Goal: Task Accomplishment & Management: Manage account settings

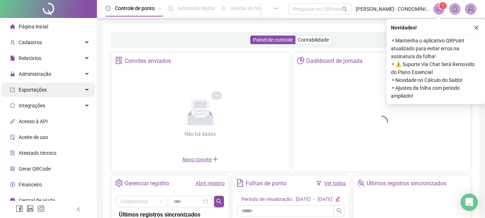
drag, startPoint x: 32, startPoint y: 73, endPoint x: 37, endPoint y: 89, distance: 16.7
click at [32, 74] on span "Administração" at bounding box center [35, 74] width 33 height 6
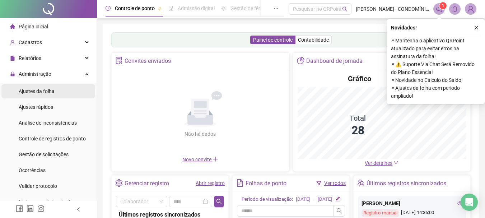
click at [36, 91] on span "Ajustes da folha" at bounding box center [37, 91] width 36 height 6
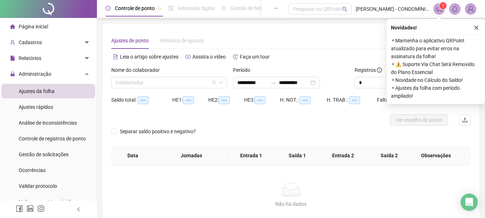
type input "**********"
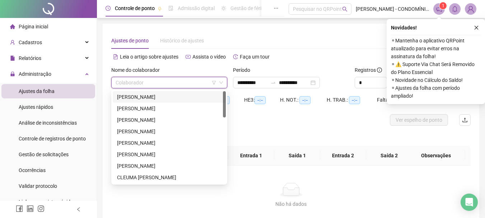
click at [169, 80] on input "search" at bounding box center [166, 82] width 101 height 11
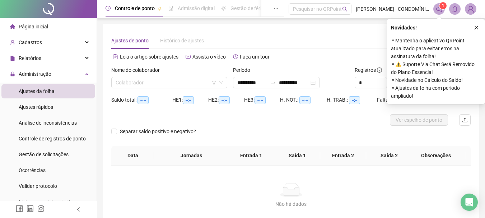
click at [298, 52] on div "Alternar para versão lite" at bounding box center [381, 56] width 180 height 11
click at [152, 83] on input "search" at bounding box center [166, 82] width 101 height 11
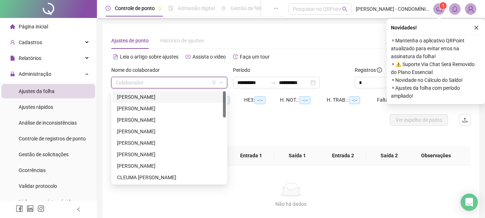
drag, startPoint x: 144, startPoint y: 96, endPoint x: 249, endPoint y: 96, distance: 105.5
click at [144, 96] on div "[PERSON_NAME]" at bounding box center [169, 97] width 104 height 8
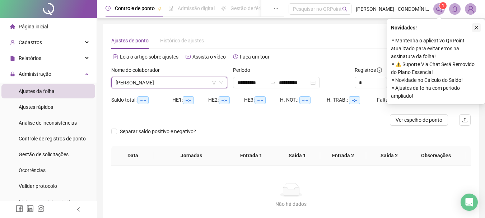
click at [476, 28] on icon "close" at bounding box center [476, 27] width 5 height 5
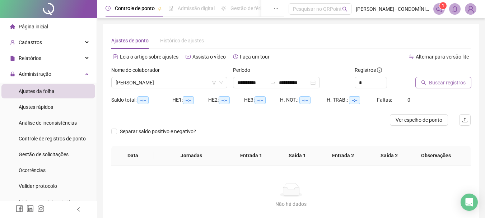
click at [438, 81] on span "Buscar registros" at bounding box center [447, 83] width 37 height 8
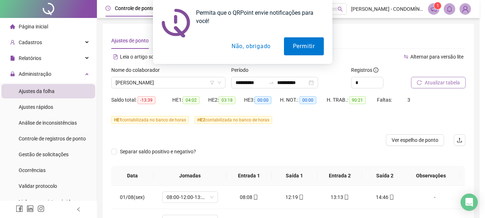
click at [244, 47] on button "Não, obrigado" at bounding box center [250, 46] width 57 height 18
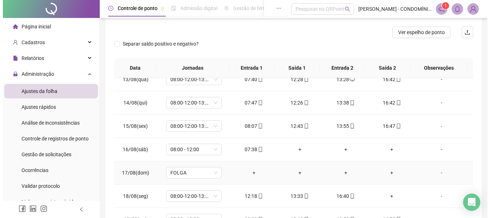
scroll to position [160, 0]
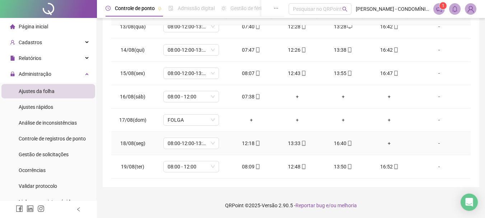
click at [434, 141] on div "-" at bounding box center [439, 143] width 42 height 8
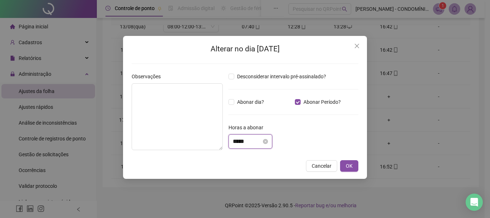
click at [259, 140] on input "*****" at bounding box center [247, 141] width 29 height 9
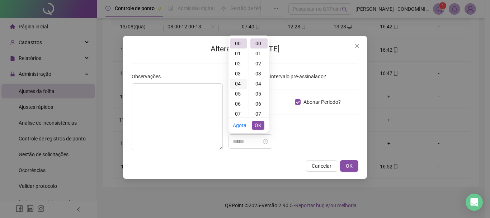
click at [237, 83] on div "04" at bounding box center [238, 84] width 17 height 10
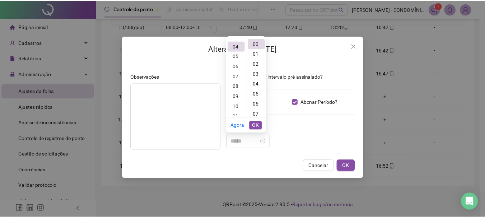
scroll to position [40, 0]
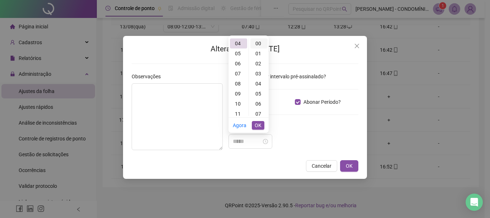
click at [256, 46] on div "00" at bounding box center [259, 43] width 17 height 10
type input "*****"
click at [260, 125] on span "OK" at bounding box center [258, 125] width 7 height 8
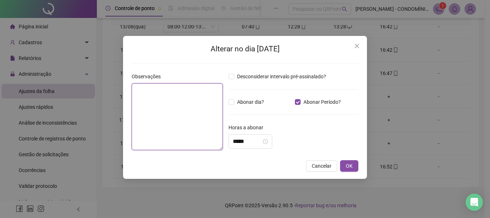
click at [163, 104] on textarea at bounding box center [177, 116] width 91 height 67
type textarea "**********"
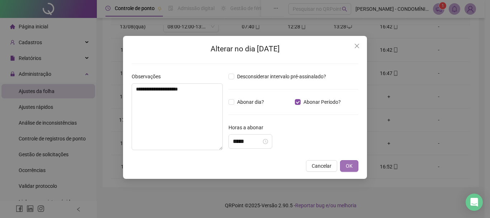
click at [350, 163] on span "OK" at bounding box center [349, 166] width 7 height 8
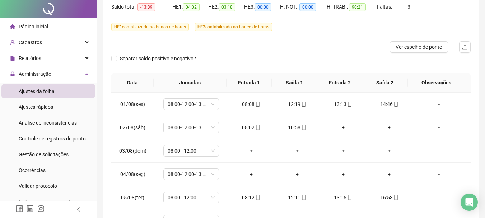
scroll to position [0, 0]
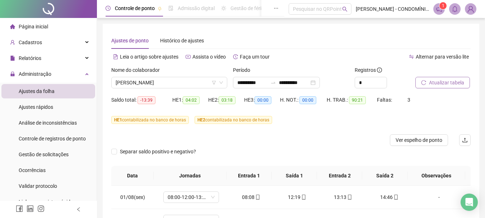
click at [443, 81] on span "Atualizar tabela" at bounding box center [446, 83] width 35 height 8
click at [153, 82] on span "[PERSON_NAME]" at bounding box center [169, 82] width 107 height 11
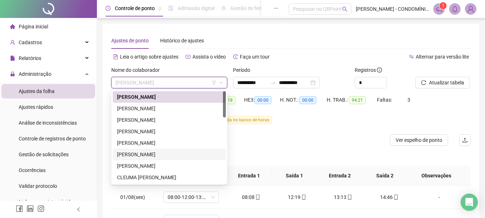
scroll to position [72, 0]
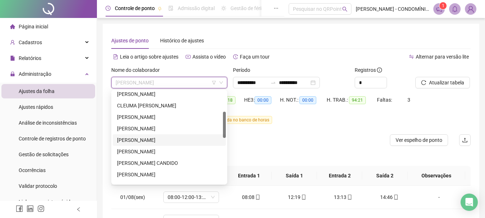
click at [128, 139] on div "[PERSON_NAME]" at bounding box center [169, 140] width 104 height 8
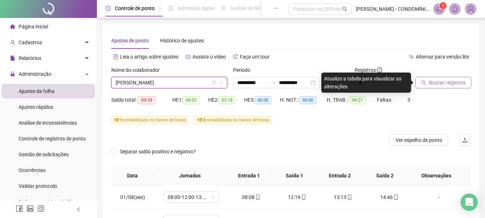
click at [440, 81] on span "Buscar registros" at bounding box center [447, 83] width 37 height 8
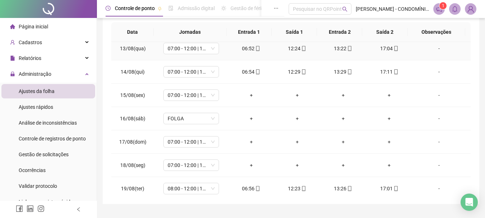
scroll to position [290, 0]
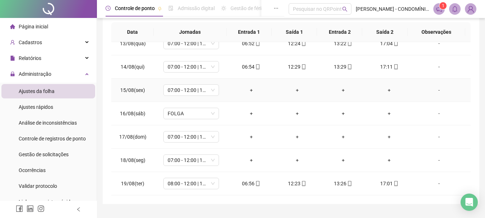
click at [434, 89] on div "-" at bounding box center [439, 90] width 42 height 8
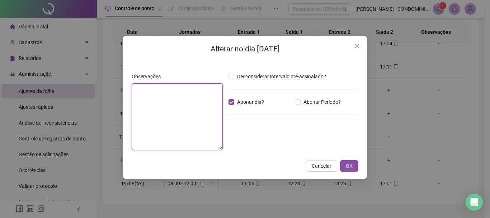
click at [168, 101] on textarea at bounding box center [177, 116] width 91 height 67
type textarea "**********"
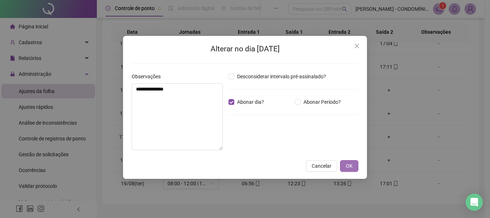
click at [349, 163] on span "OK" at bounding box center [349, 166] width 7 height 8
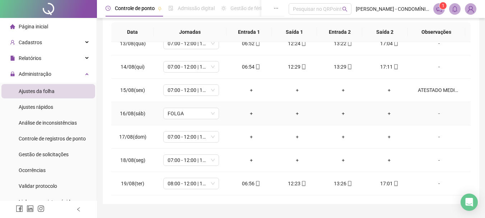
click at [435, 114] on div "-" at bounding box center [439, 113] width 42 height 8
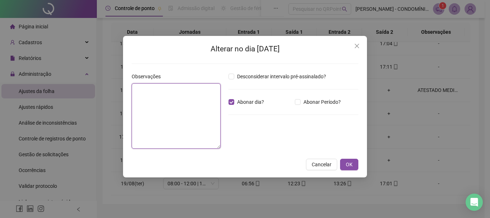
click at [149, 100] on textarea at bounding box center [176, 115] width 89 height 65
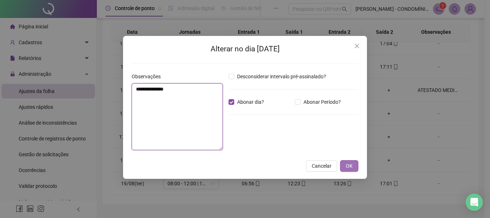
type textarea "**********"
click at [350, 164] on span "OK" at bounding box center [349, 166] width 7 height 8
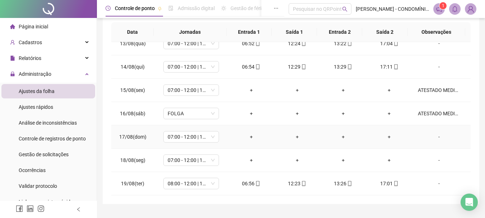
click at [435, 136] on div "-" at bounding box center [439, 137] width 42 height 8
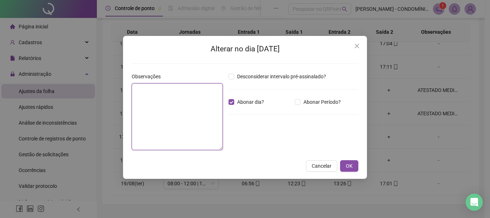
click at [160, 97] on textarea at bounding box center [177, 116] width 91 height 67
type textarea "**********"
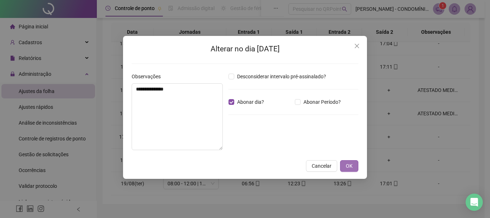
click at [349, 166] on span "OK" at bounding box center [349, 166] width 7 height 8
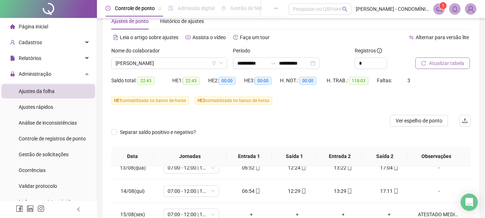
scroll to position [17, 0]
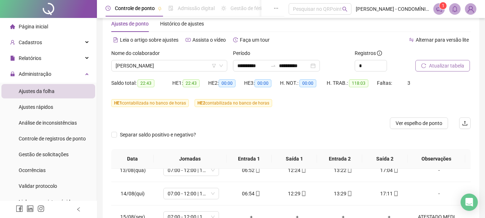
click at [435, 64] on span "Atualizar tabela" at bounding box center [446, 66] width 35 height 8
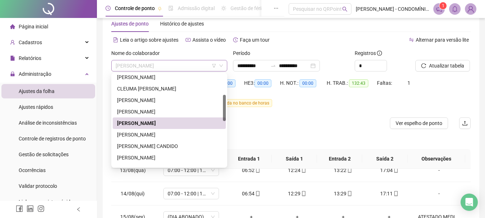
click at [149, 65] on span "[PERSON_NAME]" at bounding box center [169, 65] width 107 height 11
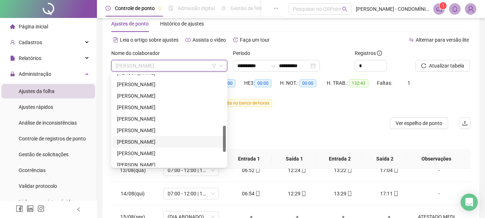
scroll to position [230, 0]
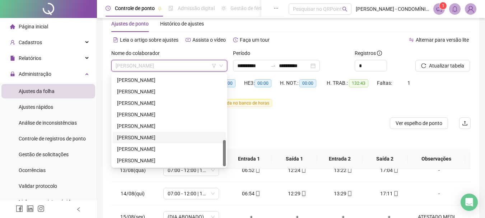
click at [121, 136] on div "[PERSON_NAME]" at bounding box center [169, 138] width 104 height 8
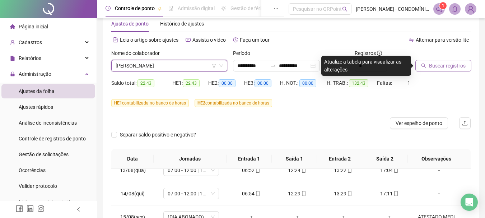
click at [442, 64] on span "Buscar registros" at bounding box center [447, 66] width 37 height 8
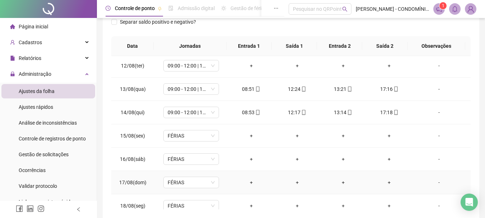
scroll to position [218, 0]
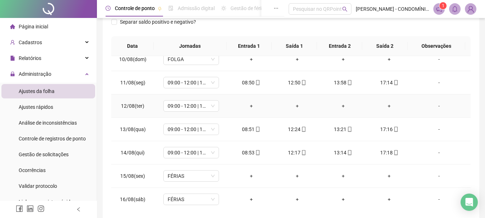
click at [433, 105] on div "-" at bounding box center [439, 106] width 42 height 8
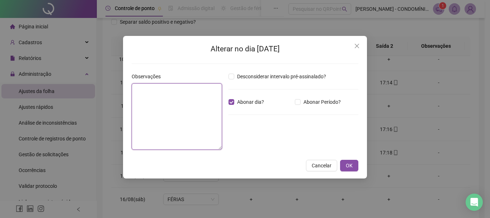
click at [180, 97] on textarea at bounding box center [177, 116] width 90 height 66
type textarea "**********"
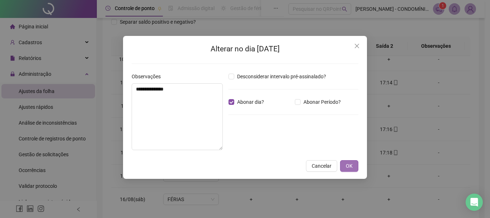
click at [349, 164] on span "OK" at bounding box center [349, 166] width 7 height 8
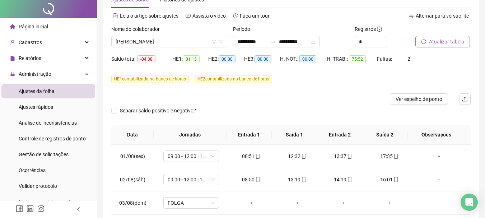
scroll to position [0, 0]
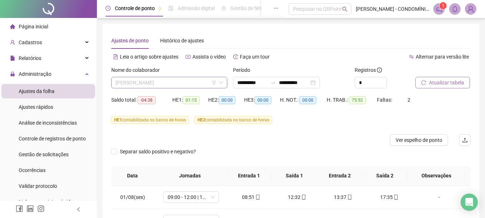
click at [127, 80] on span "[PERSON_NAME]" at bounding box center [169, 82] width 107 height 11
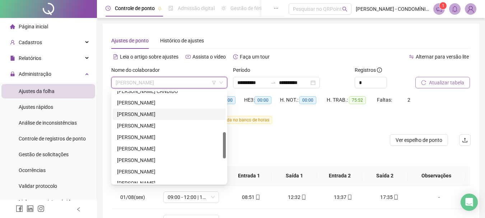
scroll to position [108, 0]
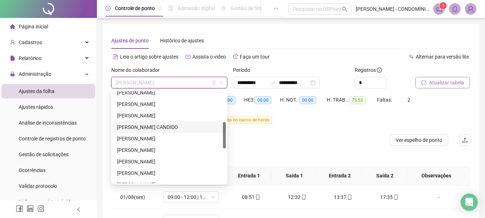
click at [124, 123] on div "[PERSON_NAME] CANDIDO" at bounding box center [169, 127] width 104 height 8
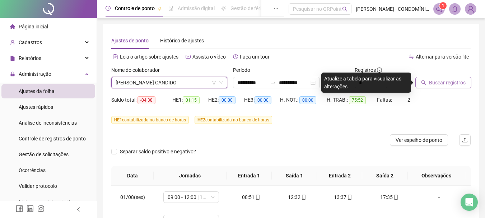
click at [436, 82] on span "Buscar registros" at bounding box center [447, 83] width 37 height 8
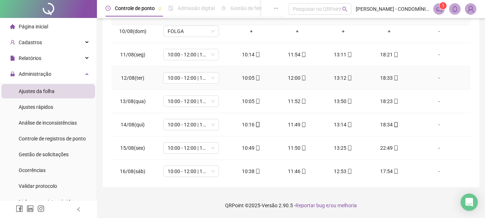
scroll to position [290, 0]
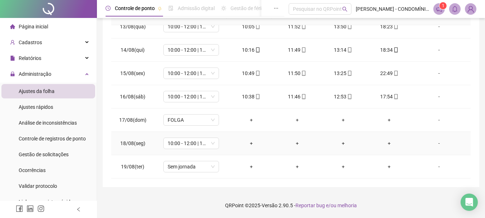
click at [437, 142] on div "-" at bounding box center [439, 143] width 42 height 8
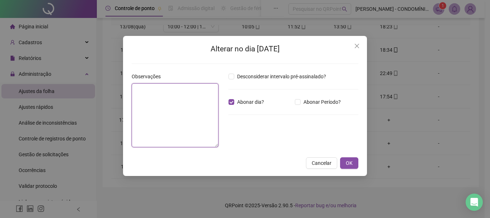
click at [168, 102] on textarea at bounding box center [175, 115] width 87 height 64
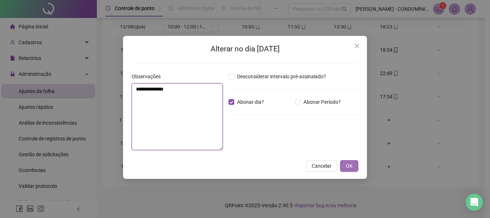
type textarea "**********"
click at [346, 166] on span "OK" at bounding box center [349, 166] width 7 height 8
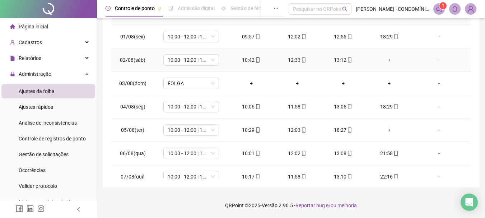
scroll to position [0, 0]
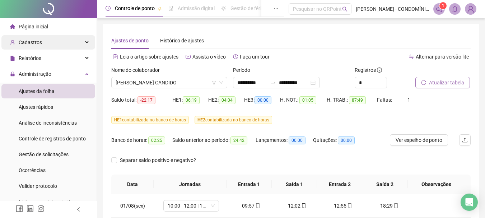
click at [29, 40] on span "Cadastros" at bounding box center [30, 42] width 23 height 6
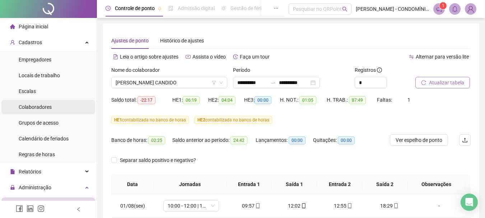
click at [29, 106] on span "Colaboradores" at bounding box center [35, 107] width 33 height 6
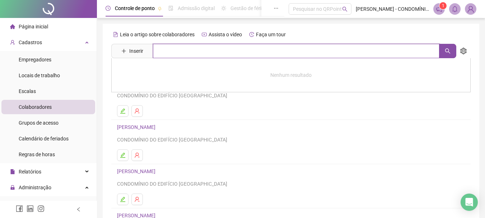
click at [175, 51] on input "text" at bounding box center [296, 51] width 286 height 14
type input "*******"
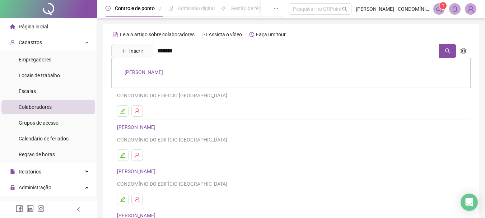
click at [162, 67] on div "[PERSON_NAME]" at bounding box center [290, 73] width 359 height 30
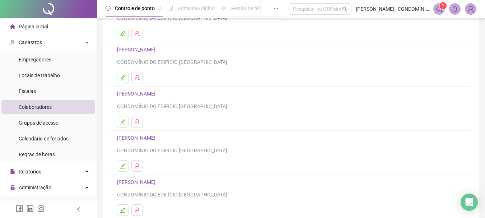
scroll to position [129, 0]
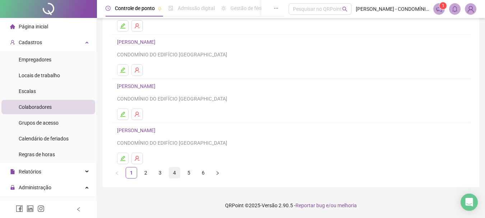
click at [175, 171] on link "4" at bounding box center [174, 172] width 11 height 11
click at [189, 171] on link "5" at bounding box center [188, 172] width 11 height 11
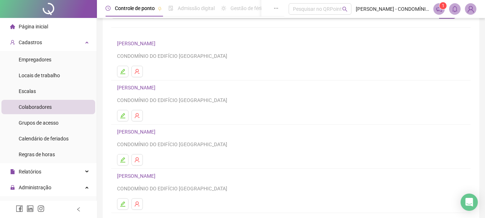
scroll to position [108, 0]
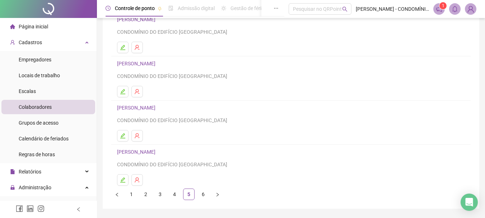
click at [149, 62] on link "[PERSON_NAME]" at bounding box center [137, 64] width 41 height 6
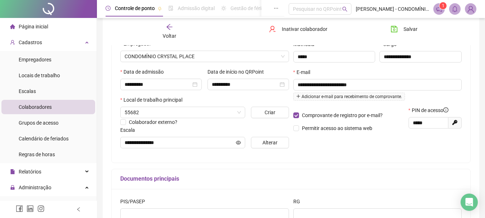
type input "**********"
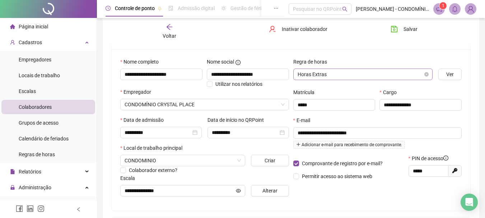
scroll to position [0, 0]
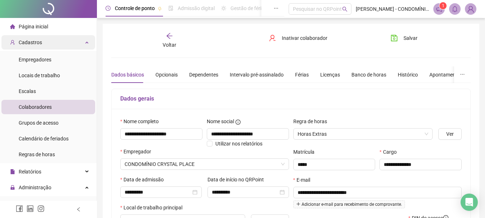
click at [86, 42] on icon at bounding box center [88, 42] width 4 height 0
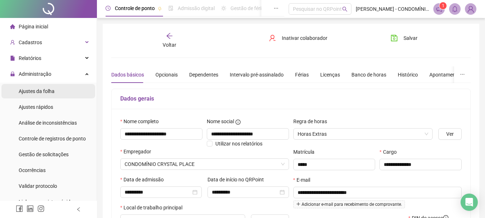
click at [27, 90] on span "Ajustes da folha" at bounding box center [37, 91] width 36 height 6
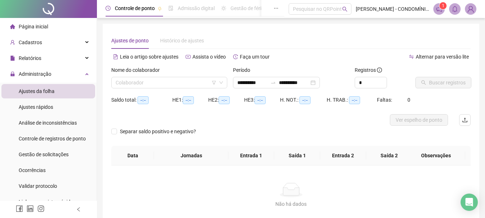
type input "**********"
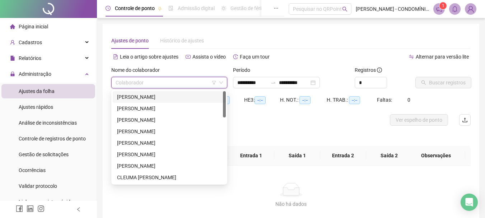
click at [144, 82] on input "search" at bounding box center [166, 82] width 101 height 11
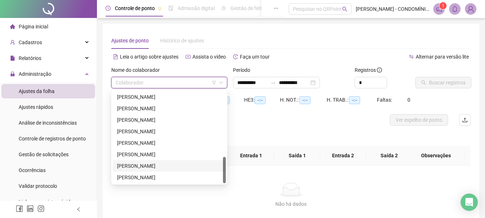
scroll to position [47, 0]
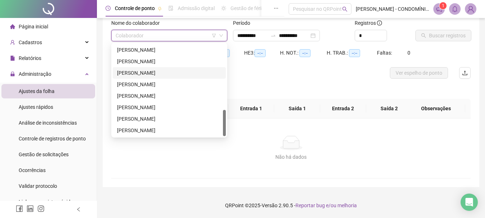
click at [148, 70] on div "[PERSON_NAME]" at bounding box center [169, 73] width 104 height 8
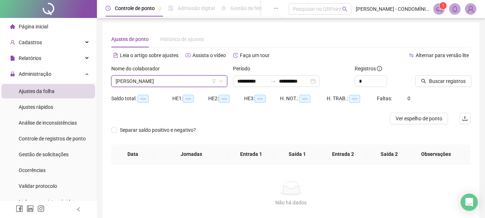
scroll to position [0, 0]
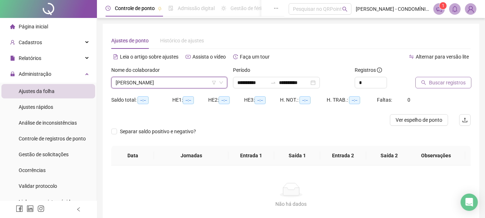
click at [439, 80] on span "Buscar registros" at bounding box center [447, 83] width 37 height 8
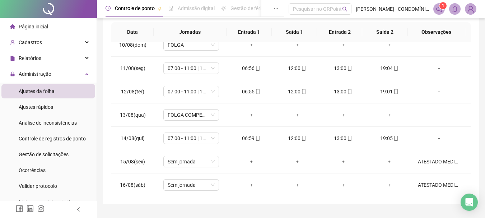
scroll to position [290, 0]
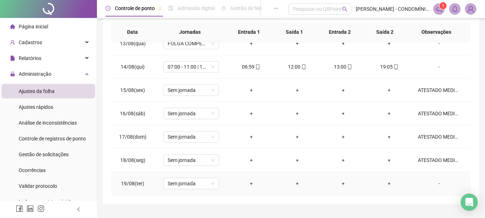
click at [433, 183] on div "-" at bounding box center [439, 183] width 42 height 8
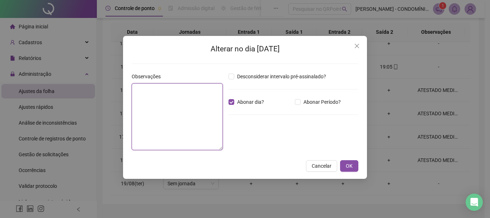
click at [164, 102] on textarea at bounding box center [177, 116] width 91 height 67
type textarea "**********"
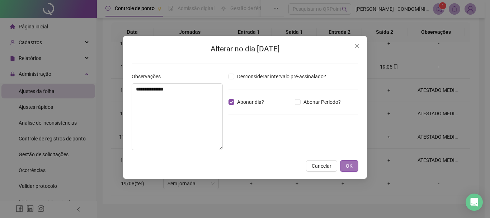
click at [355, 164] on button "OK" at bounding box center [349, 165] width 18 height 11
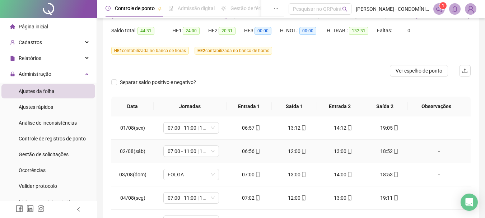
scroll to position [0, 0]
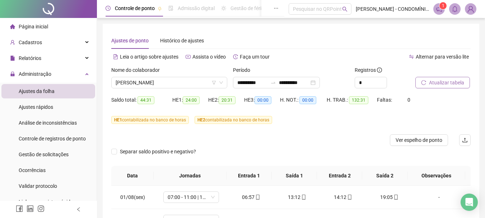
click at [442, 81] on span "Atualizar tabela" at bounding box center [446, 83] width 35 height 8
